Goal: Task Accomplishment & Management: Use online tool/utility

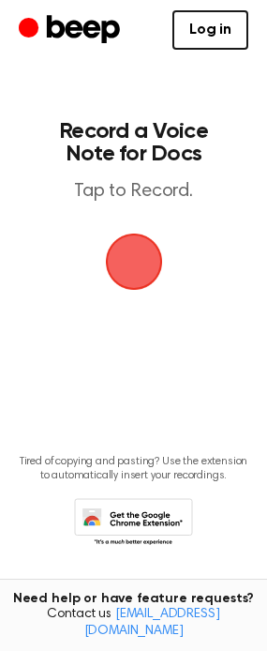
click at [125, 248] on span "button" at bounding box center [133, 262] width 64 height 64
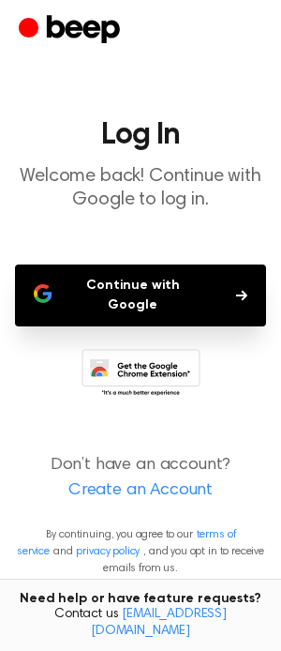
click at [212, 286] on button "Continue with Google" at bounding box center [140, 296] width 251 height 62
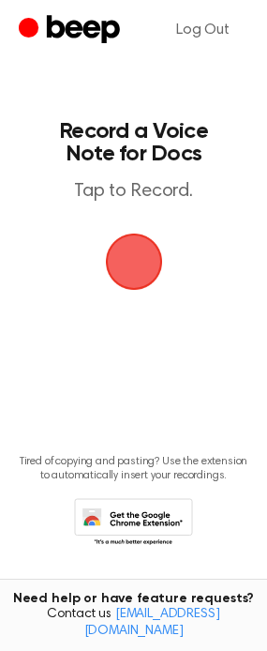
click at [138, 287] on span "button" at bounding box center [134, 262] width 53 height 53
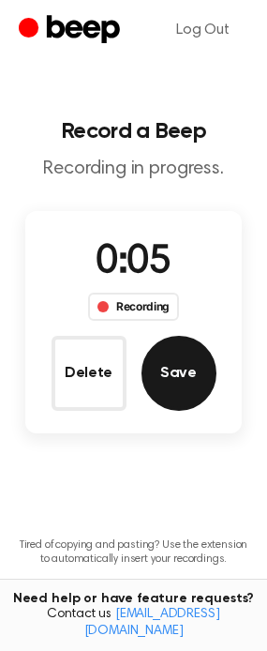
click at [183, 378] on button "Save" at bounding box center [179, 373] width 75 height 75
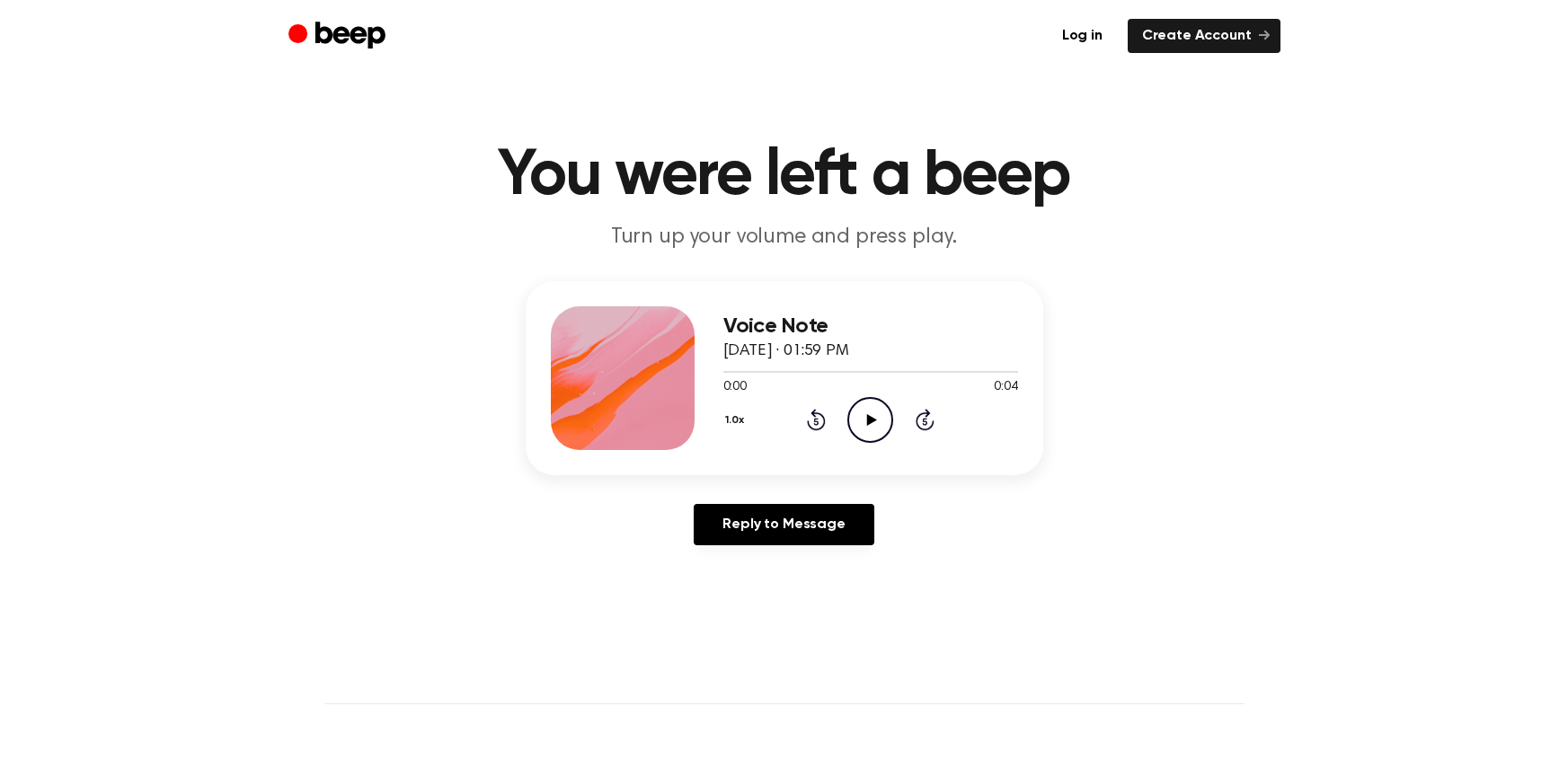
drag, startPoint x: 0, startPoint y: 0, endPoint x: 881, endPoint y: 423, distance: 977.3
click at [881, 423] on icon "Play Audio" at bounding box center [871, 420] width 46 height 46
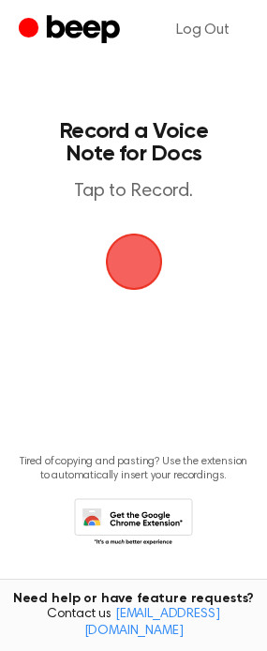
click at [129, 266] on span "button" at bounding box center [133, 262] width 64 height 64
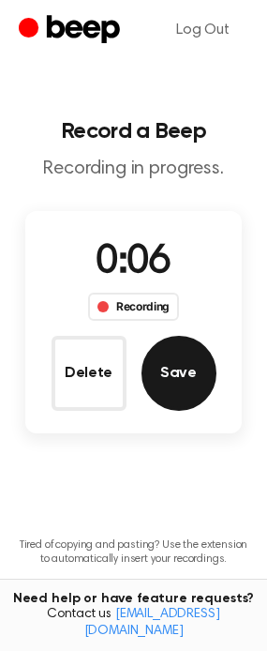
click at [175, 392] on button "Save" at bounding box center [179, 373] width 75 height 75
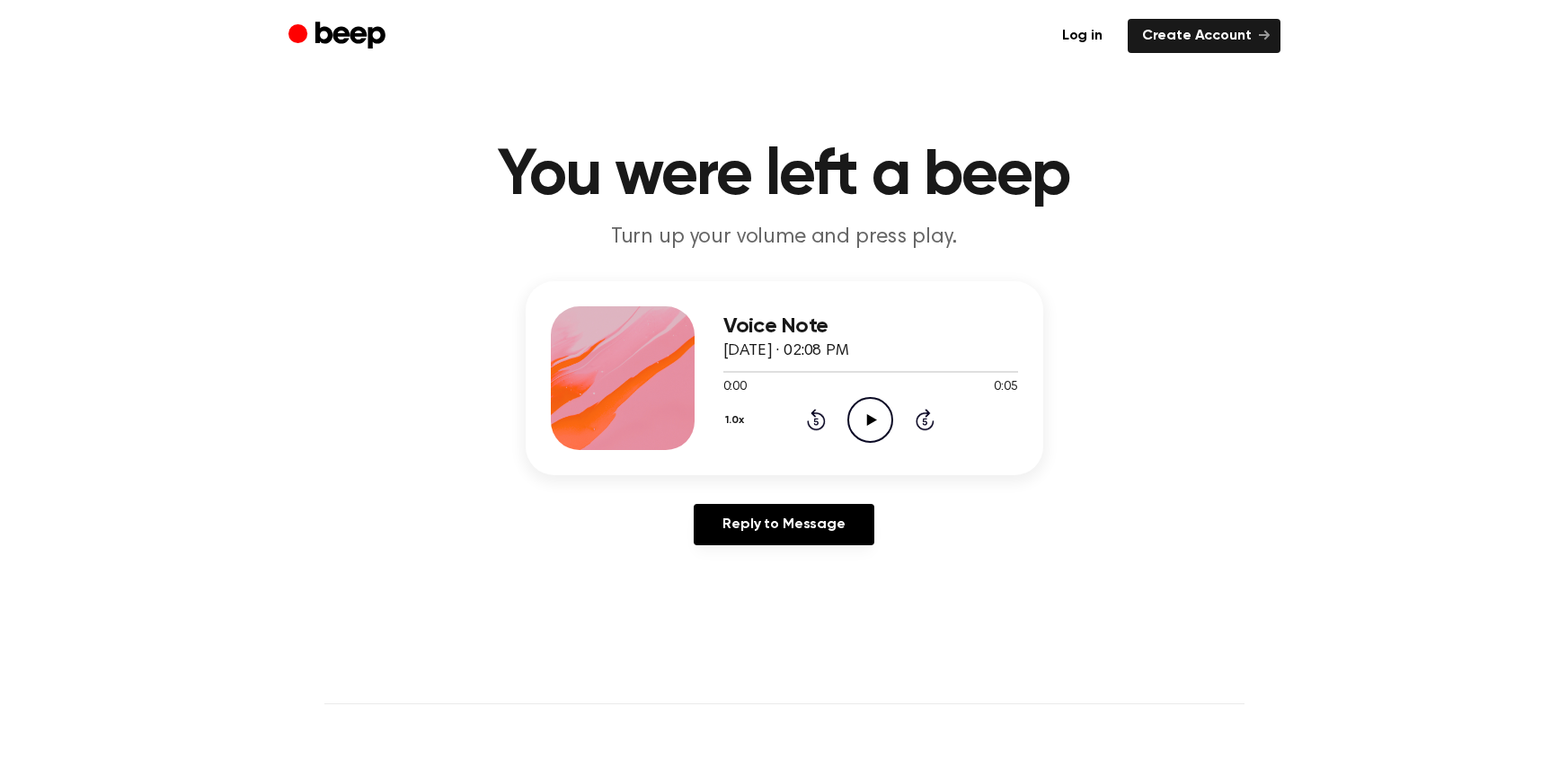
click at [883, 421] on icon "Play Audio" at bounding box center [871, 420] width 46 height 46
click at [842, 16] on div "Log in Create Account" at bounding box center [784, 35] width 992 height 72
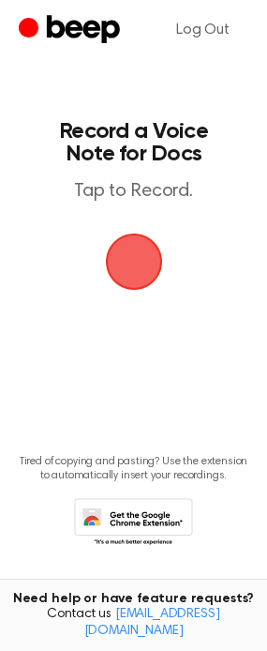
click at [145, 262] on span "button" at bounding box center [134, 262] width 96 height 96
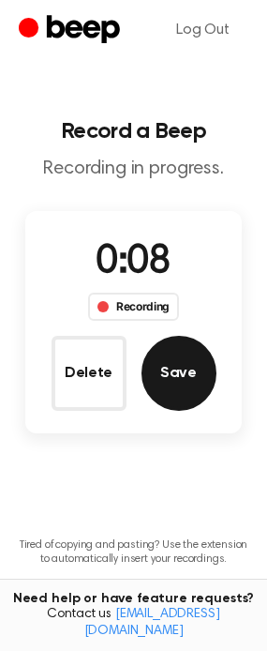
click at [187, 387] on button "Save" at bounding box center [179, 373] width 75 height 75
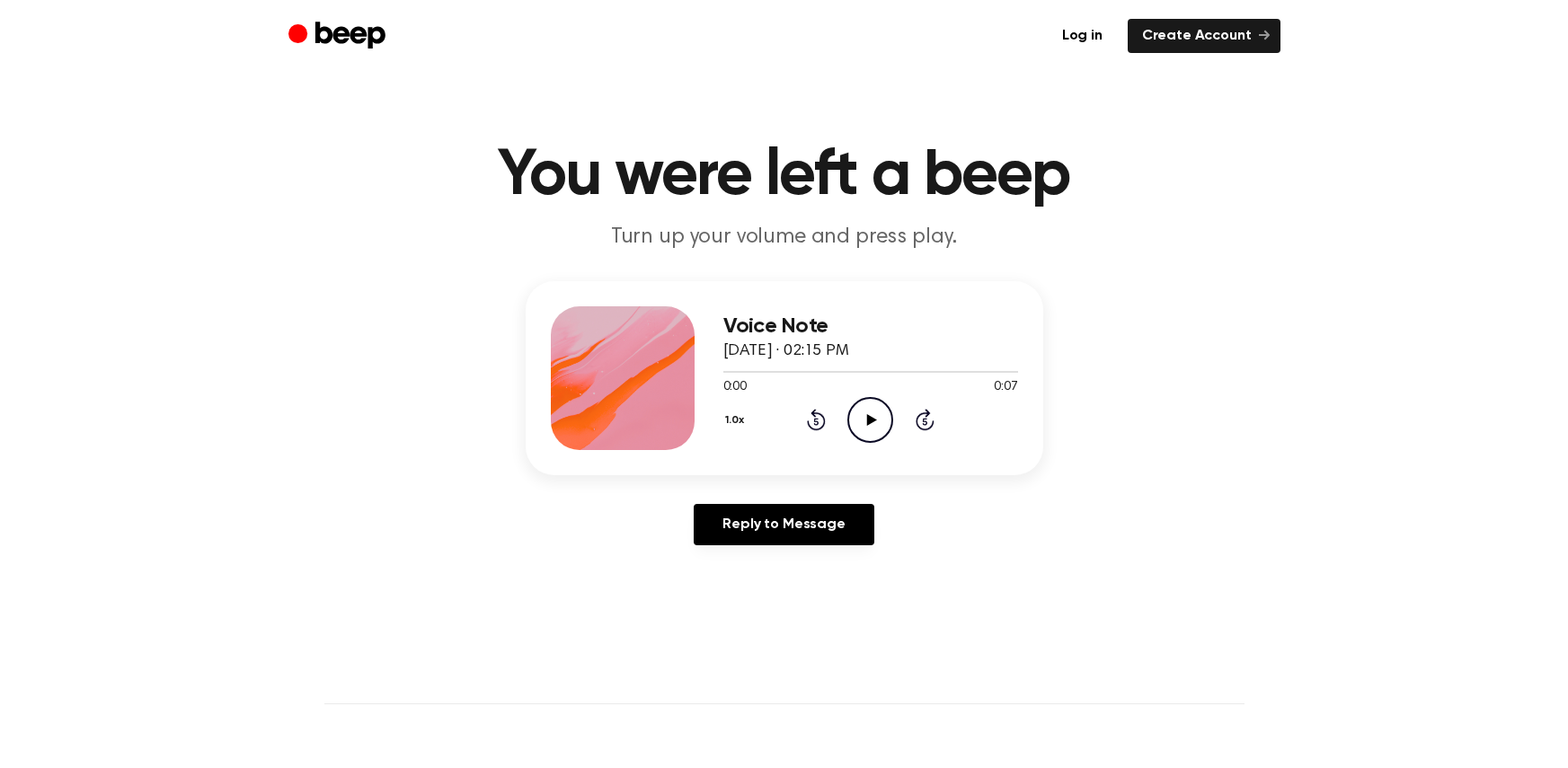
click at [877, 415] on icon "Play Audio" at bounding box center [871, 420] width 46 height 46
